Goal: Entertainment & Leisure: Consume media (video, audio)

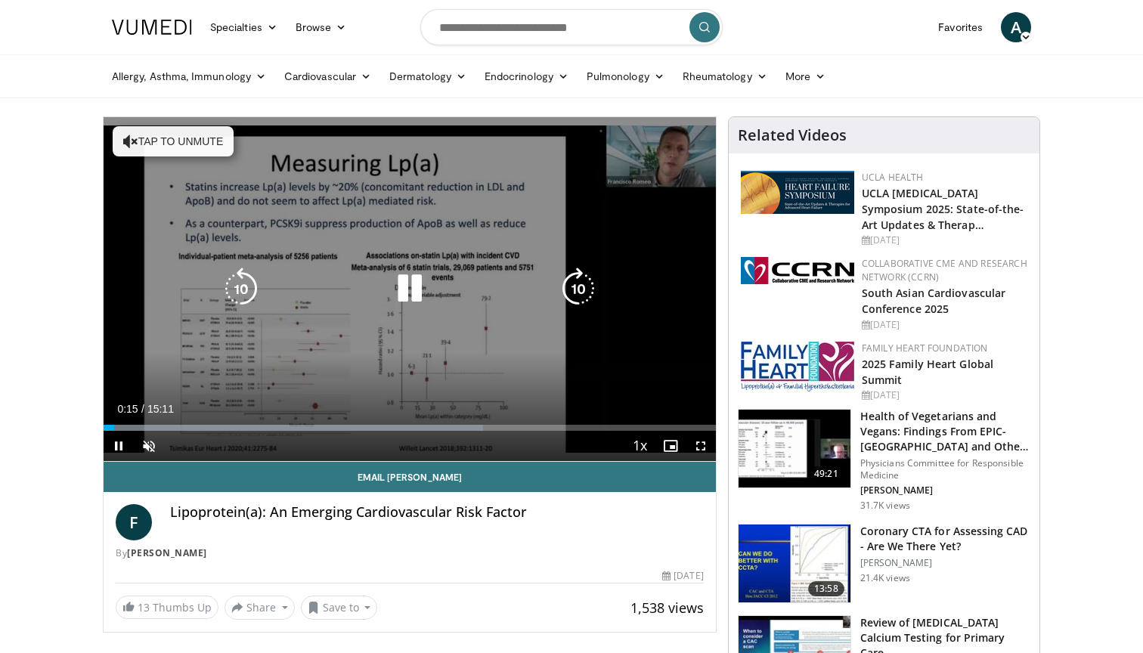
click at [237, 283] on icon "Video Player" at bounding box center [241, 289] width 42 height 42
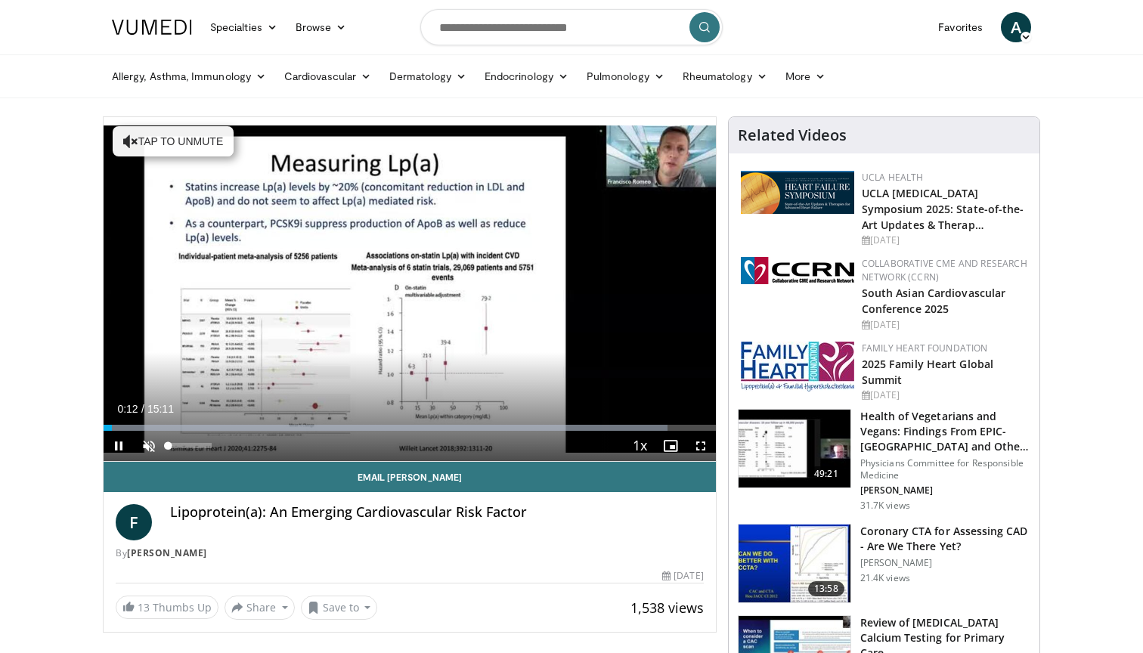
click at [136, 432] on span "Video Player" at bounding box center [149, 446] width 30 height 30
click at [697, 443] on span "Video Player" at bounding box center [701, 446] width 30 height 30
